Goal: Find contact information: Find contact information

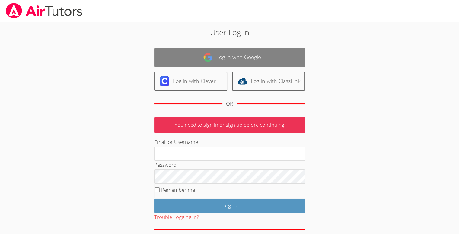
click at [188, 60] on link "Log in with Google" at bounding box center [229, 57] width 151 height 19
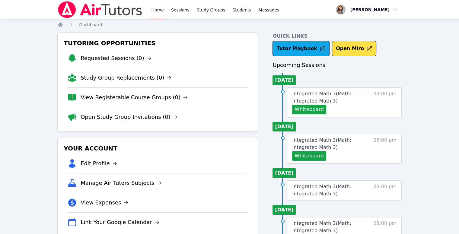
click at [324, 113] on form "Whiteboard" at bounding box center [309, 110] width 34 height 10
click at [315, 111] on button "Whiteboard" at bounding box center [309, 110] width 34 height 10
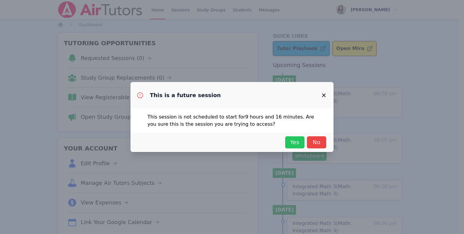
click at [291, 141] on span "Yes" at bounding box center [294, 142] width 13 height 8
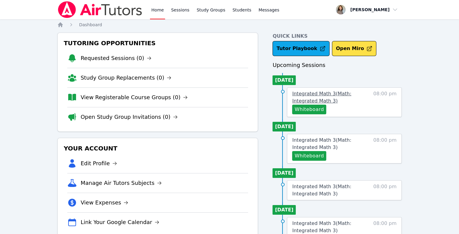
click at [325, 98] on link "Integrated Math 3 ( Math: Integrated Math 3 )" at bounding box center [331, 97] width 78 height 14
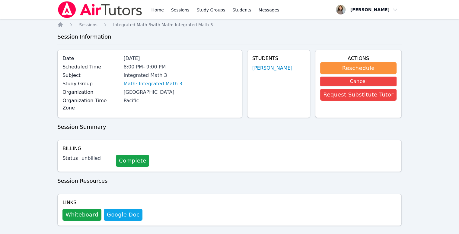
scroll to position [1, 0]
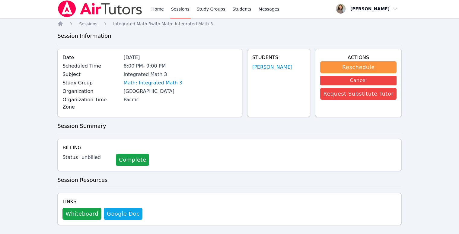
click at [283, 68] on link "Kimora Knox" at bounding box center [272, 67] width 40 height 7
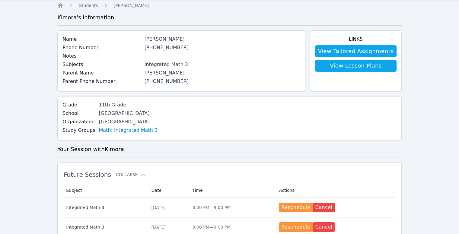
scroll to position [17, 0]
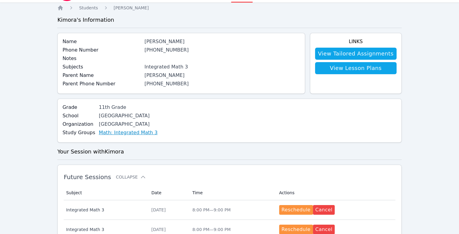
click at [140, 132] on link "Math: Integrated Math 3" at bounding box center [128, 132] width 59 height 7
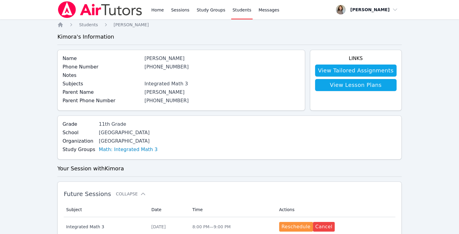
click at [157, 71] on div "Phone Number (872) 219-0247" at bounding box center [181, 67] width 237 height 8
click at [154, 69] on link "(872) 219-0247" at bounding box center [167, 67] width 44 height 6
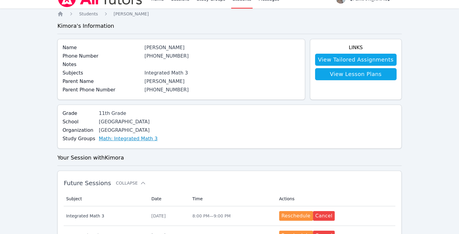
click at [124, 137] on link "Math: Integrated Math 3" at bounding box center [128, 138] width 59 height 7
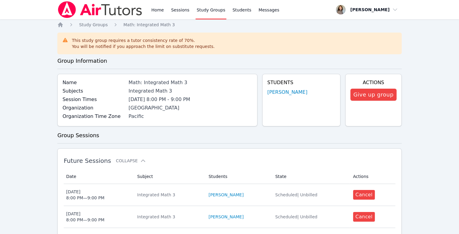
click at [156, 96] on li "Thursday 8:00 PM - 9:00 PM" at bounding box center [191, 99] width 124 height 7
click at [136, 121] on div "Name Math: Integrated Math 3 Subjects Integrated Math 3 Session Times Thursday …" at bounding box center [157, 100] width 200 height 53
click at [102, 24] on span "Study Groups" at bounding box center [93, 24] width 29 height 5
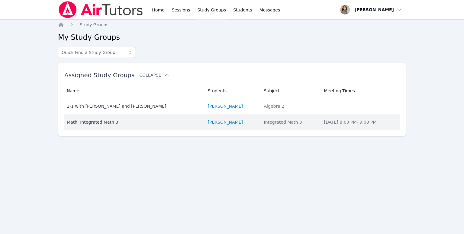
click at [222, 118] on td "Students Kimora Knox" at bounding box center [232, 122] width 56 height 16
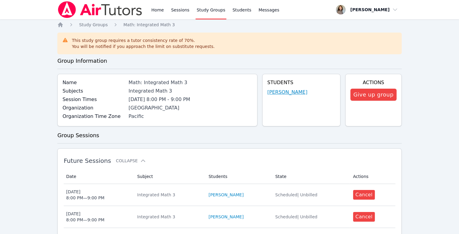
click at [295, 93] on link "Kimora Knox" at bounding box center [288, 92] width 40 height 7
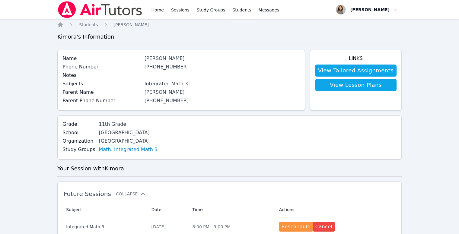
click at [178, 68] on link "(872) 219-0247" at bounding box center [167, 67] width 44 height 6
click at [157, 6] on link "Home" at bounding box center [157, 9] width 15 height 19
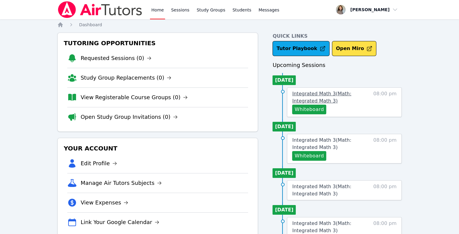
click at [323, 93] on span "Integrated Math 3 ( Math: Integrated Math 3 )" at bounding box center [321, 97] width 59 height 13
